Goal: Task Accomplishment & Management: Manage account settings

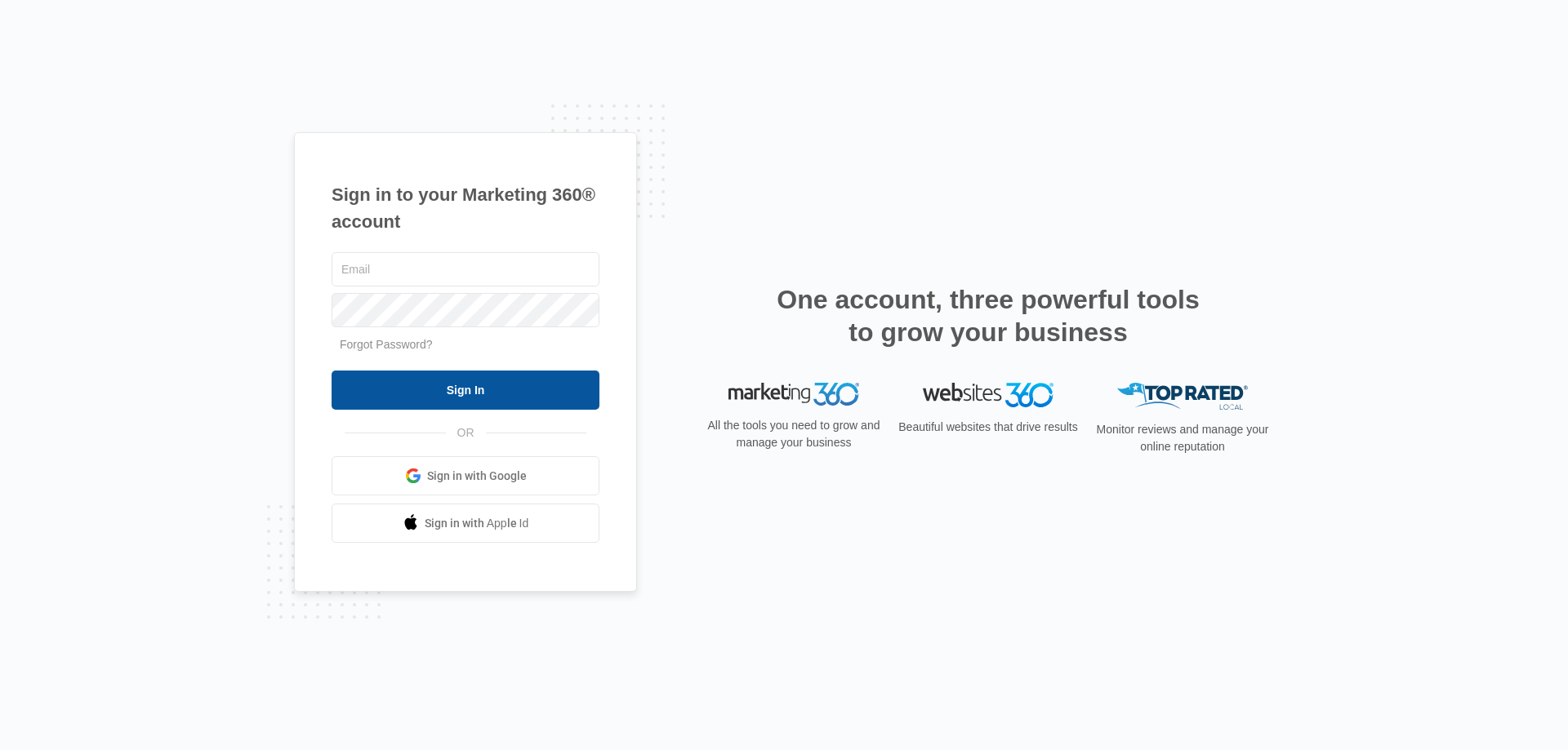
type input "[EMAIL_ADDRESS][DOMAIN_NAME]"
click at [423, 393] on input "Sign In" at bounding box center [465, 390] width 268 height 40
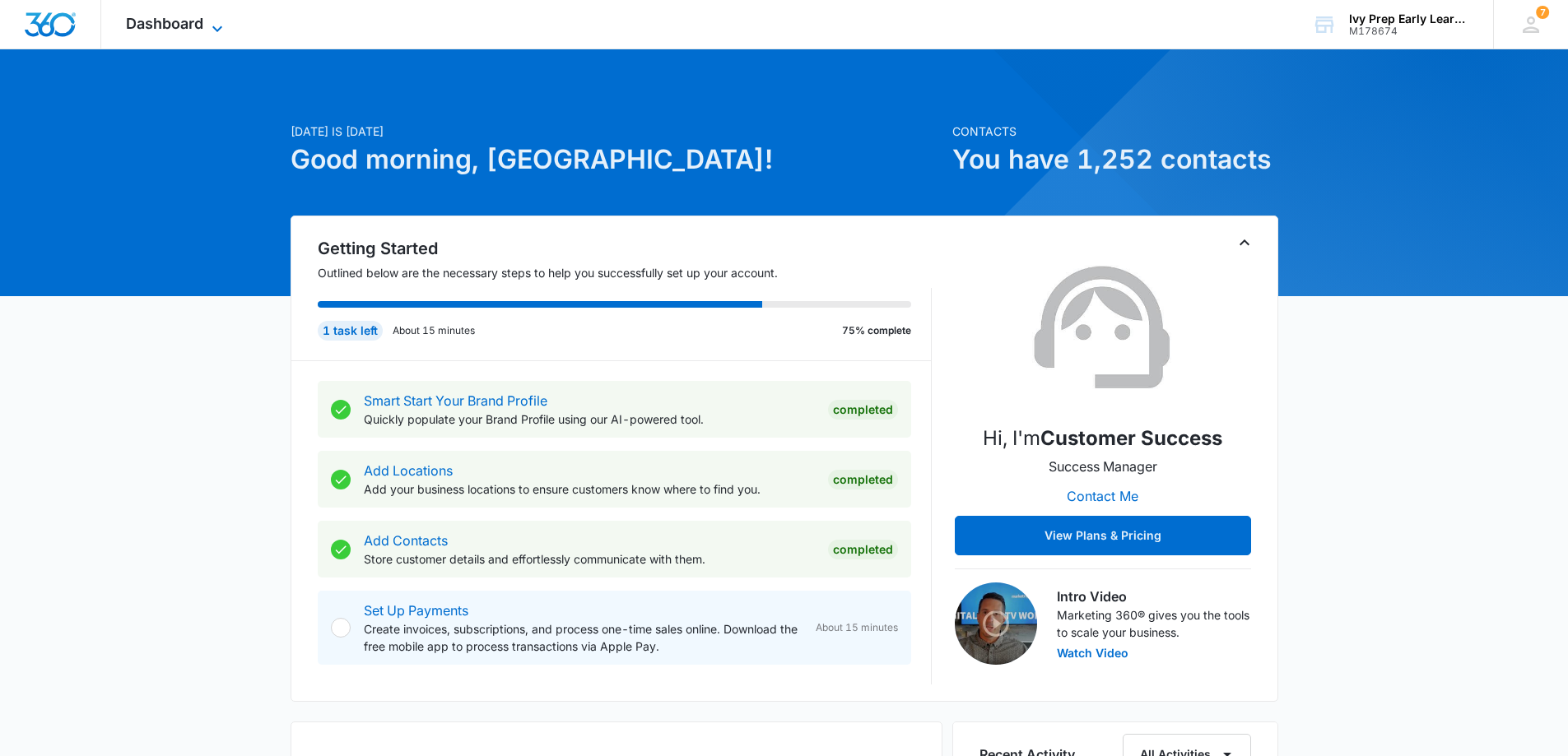
click at [156, 24] on span "Dashboard" at bounding box center [164, 24] width 77 height 18
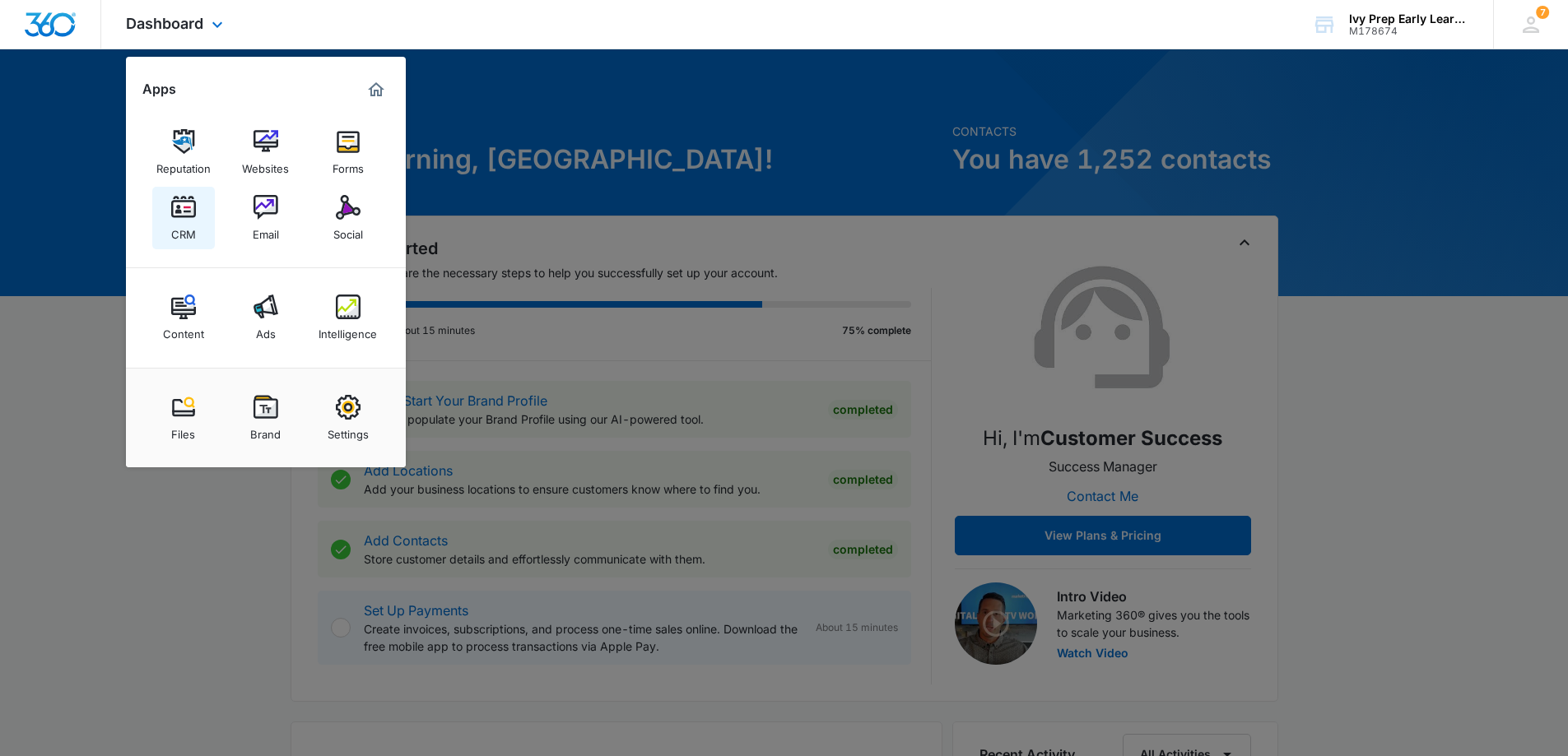
click at [189, 211] on img at bounding box center [183, 207] width 25 height 25
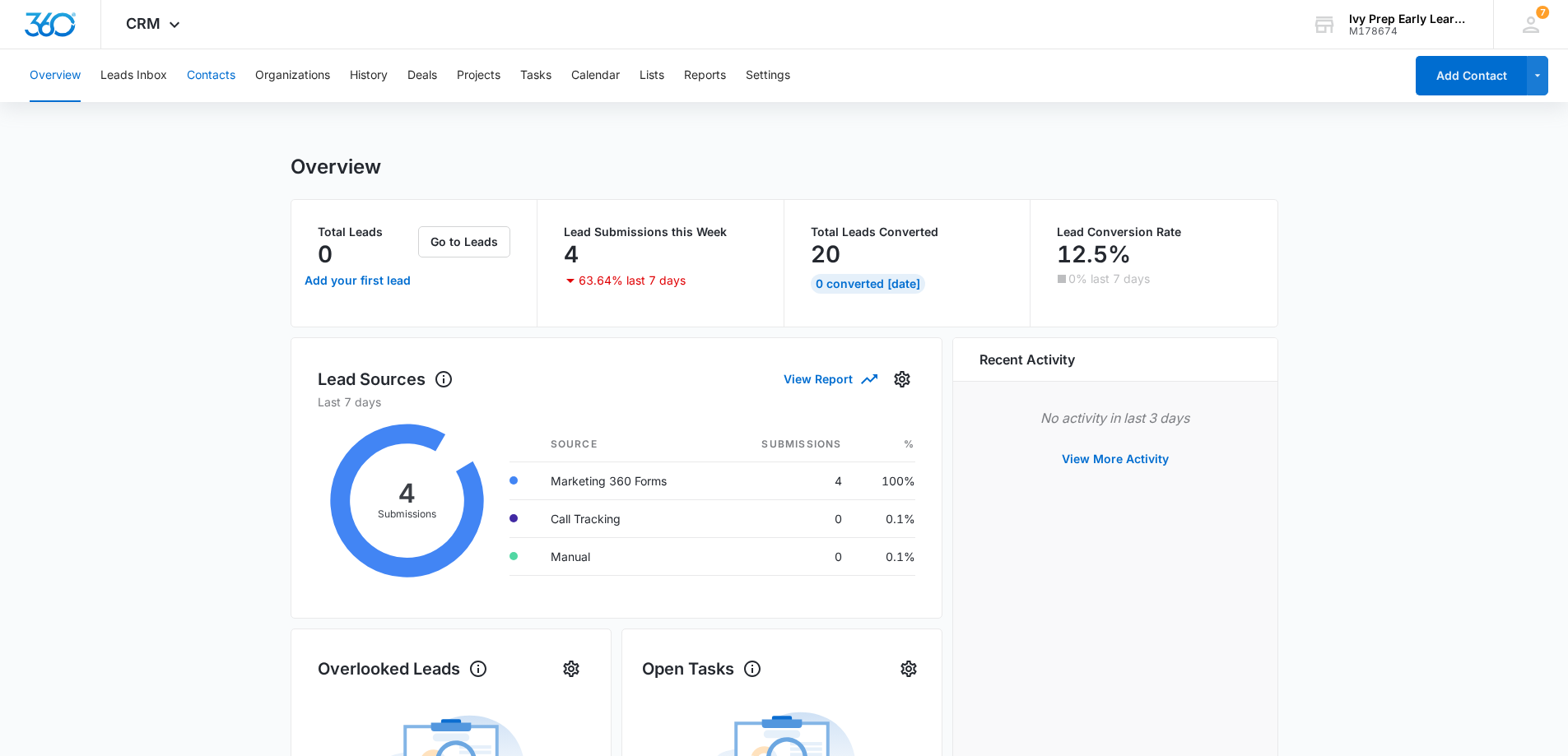
click at [199, 70] on button "Contacts" at bounding box center [211, 75] width 49 height 52
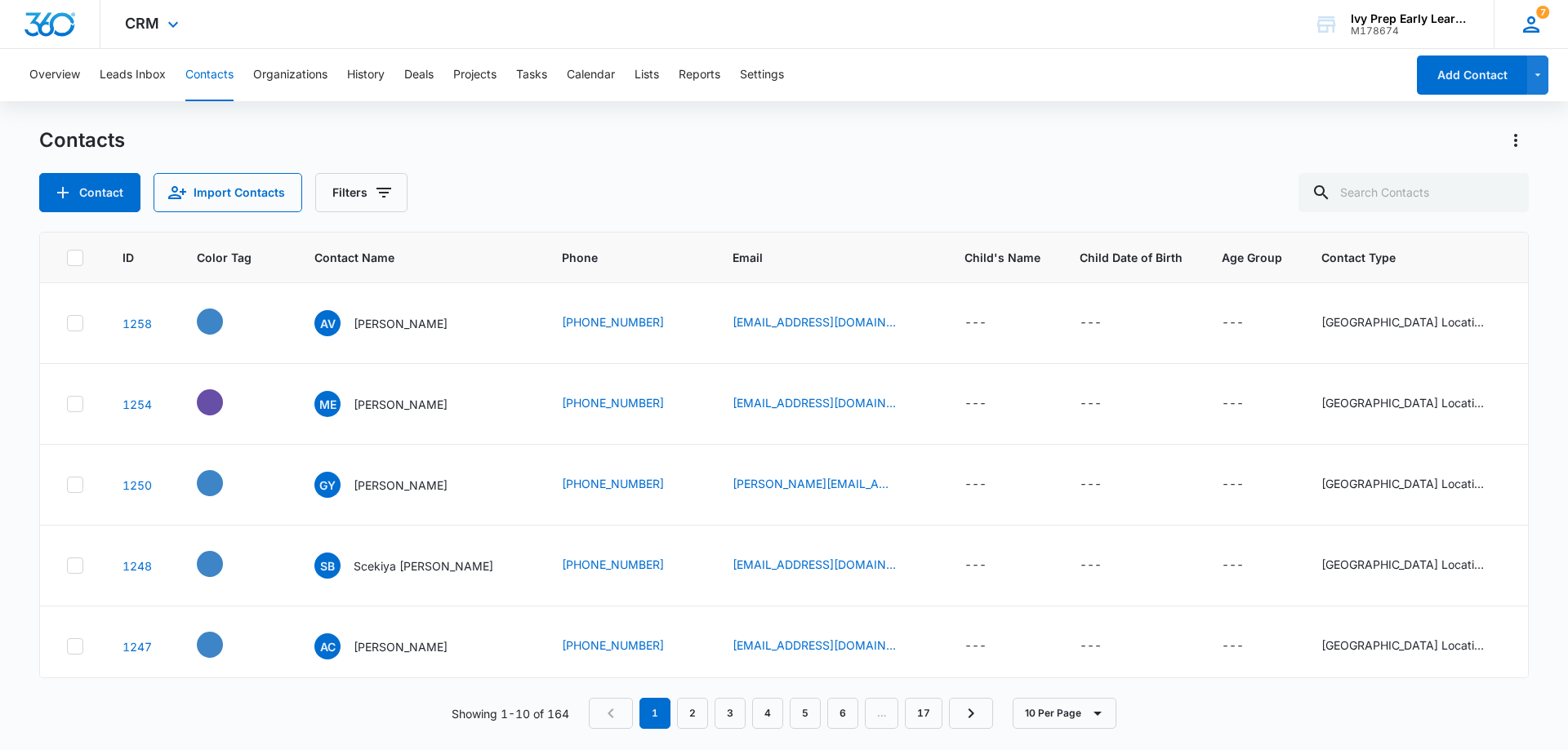
click at [1523, 22] on icon at bounding box center [1531, 25] width 25 height 25
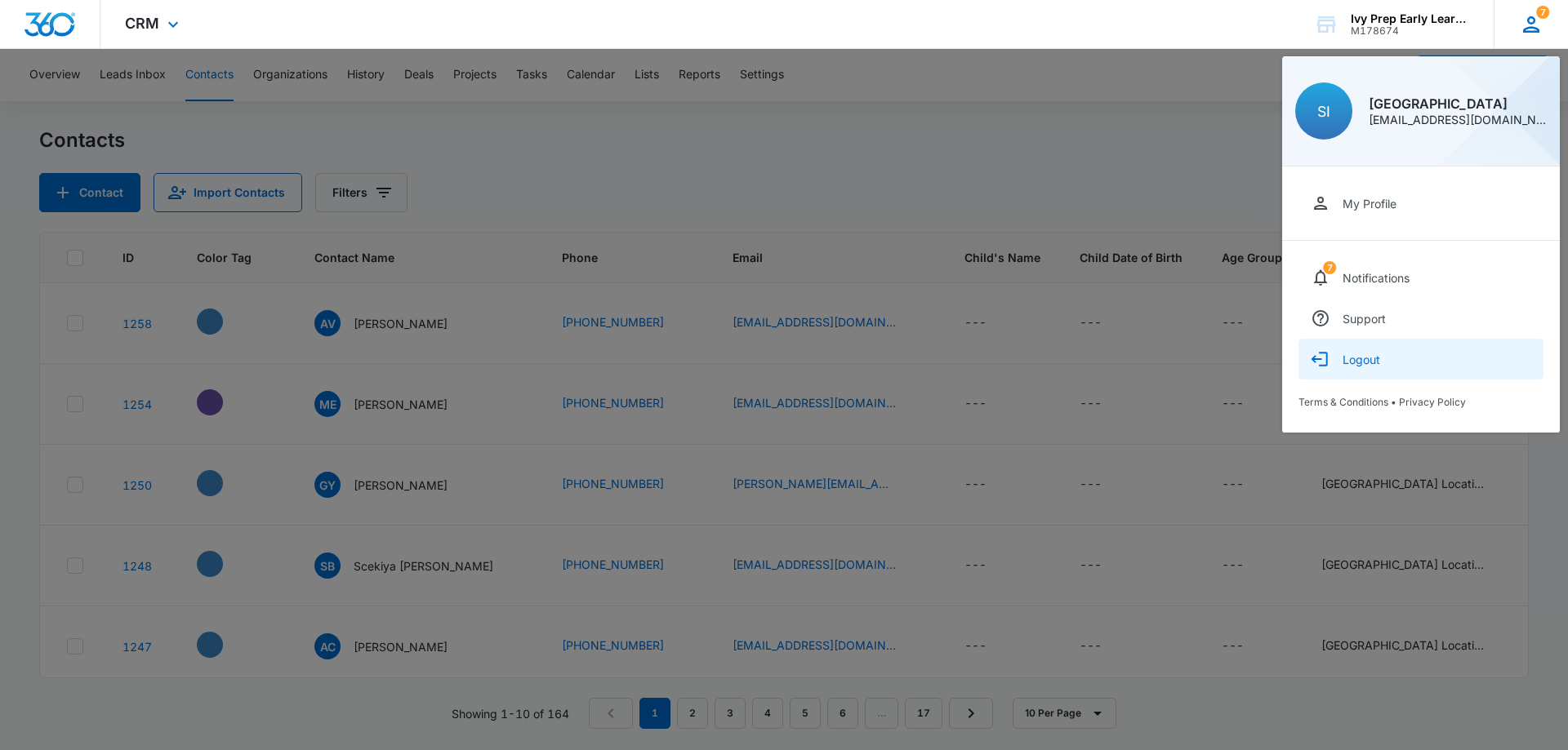
click at [1388, 355] on button "Logout" at bounding box center [1420, 359] width 245 height 40
